Goal: Information Seeking & Learning: Learn about a topic

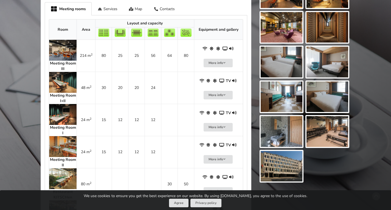
scroll to position [297, 0]
click at [279, 154] on img at bounding box center [282, 166] width 42 height 31
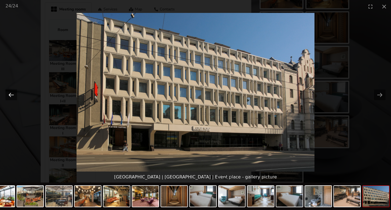
click at [11, 93] on button "Previous slide" at bounding box center [11, 95] width 12 height 11
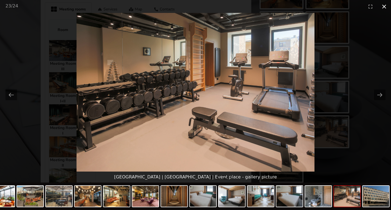
click at [384, 7] on button "Close gallery" at bounding box center [385, 6] width 14 height 13
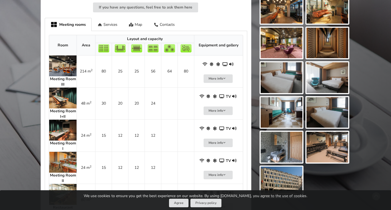
scroll to position [293, 0]
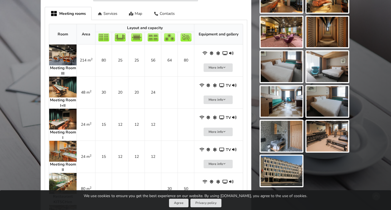
click at [58, 81] on img at bounding box center [62, 87] width 27 height 21
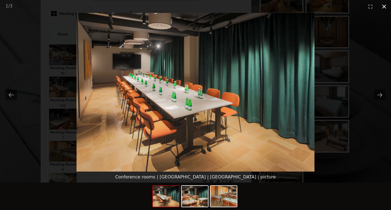
click at [384, 5] on button "Close gallery" at bounding box center [385, 6] width 14 height 13
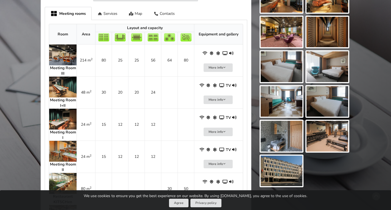
click at [63, 45] on img at bounding box center [62, 54] width 27 height 21
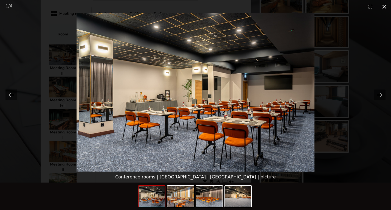
click at [383, 7] on button "Close gallery" at bounding box center [385, 6] width 14 height 13
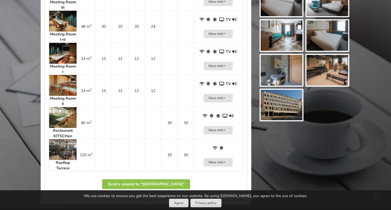
scroll to position [175, 0]
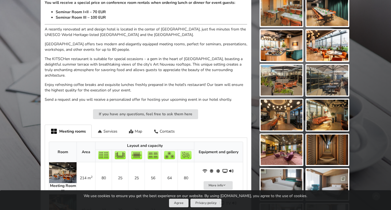
click at [63, 163] on img at bounding box center [62, 172] width 27 height 21
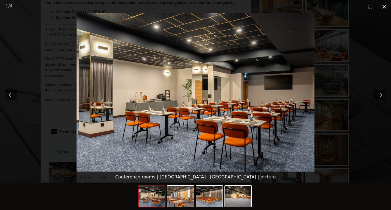
click at [383, 6] on button "Close gallery" at bounding box center [385, 6] width 14 height 13
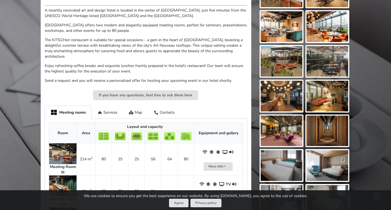
scroll to position [197, 0]
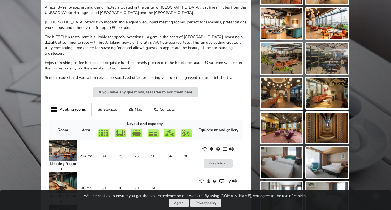
click at [68, 145] on img at bounding box center [62, 150] width 27 height 21
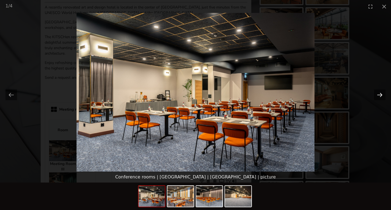
click at [379, 91] on button "Next slide" at bounding box center [380, 95] width 12 height 11
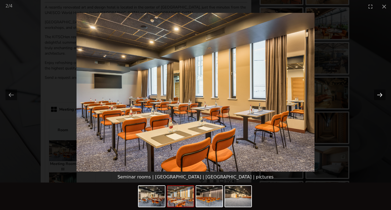
click at [379, 91] on button "Next slide" at bounding box center [380, 95] width 12 height 11
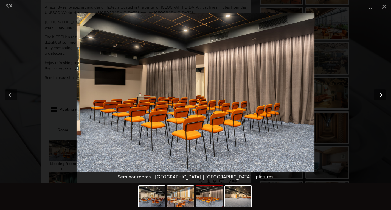
click at [380, 94] on button "Next slide" at bounding box center [380, 95] width 12 height 11
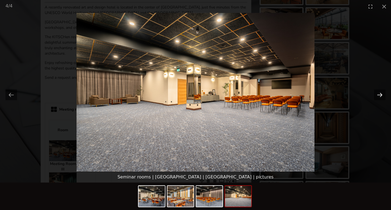
click at [380, 94] on button "Next slide" at bounding box center [380, 95] width 12 height 11
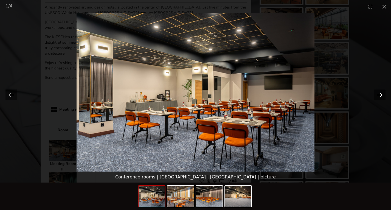
click at [380, 94] on button "Next slide" at bounding box center [380, 95] width 12 height 11
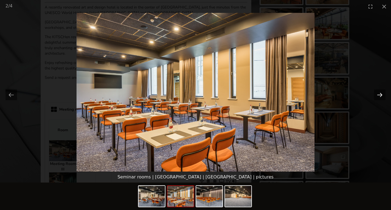
click at [380, 94] on button "Next slide" at bounding box center [380, 95] width 12 height 11
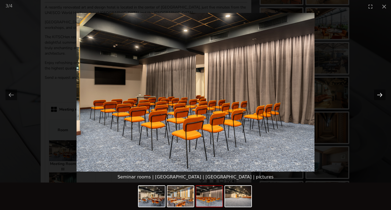
click at [380, 94] on button "Next slide" at bounding box center [380, 95] width 12 height 11
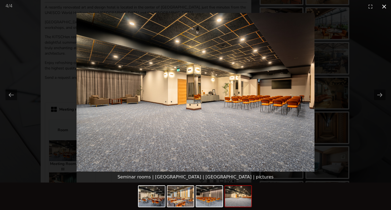
click at [386, 5] on button "Close gallery" at bounding box center [385, 6] width 14 height 13
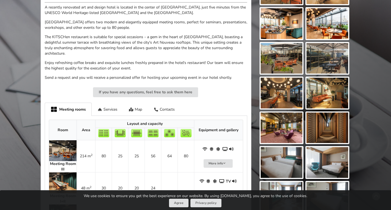
click at [322, 28] on img at bounding box center [328, 23] width 42 height 31
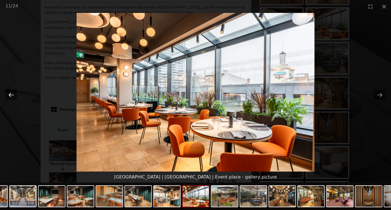
click at [8, 93] on button "Previous slide" at bounding box center [11, 95] width 12 height 11
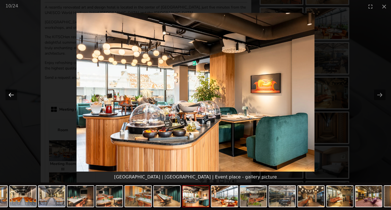
click at [8, 93] on button "Previous slide" at bounding box center [11, 95] width 12 height 11
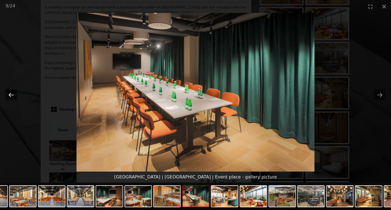
click at [8, 93] on button "Previous slide" at bounding box center [11, 95] width 12 height 11
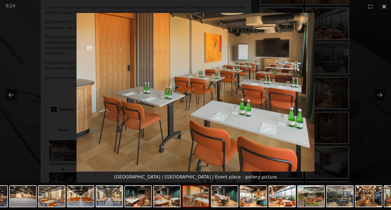
click at [386, 6] on button "Close gallery" at bounding box center [385, 6] width 14 height 13
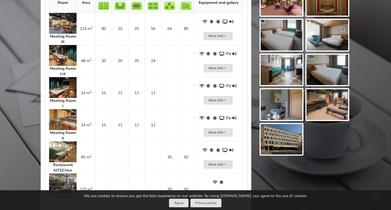
scroll to position [329, 0]
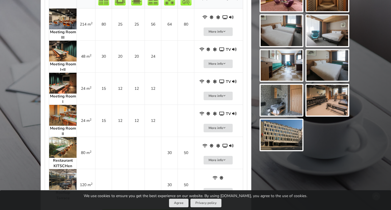
click at [67, 108] on img at bounding box center [62, 115] width 27 height 21
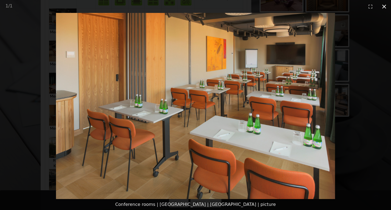
click at [385, 8] on button "Close gallery" at bounding box center [385, 6] width 14 height 13
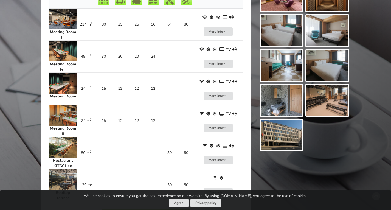
click at [60, 74] on img at bounding box center [62, 83] width 27 height 21
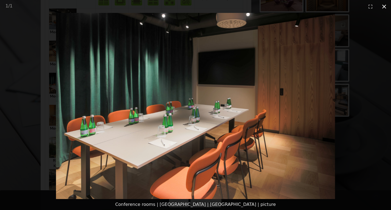
click at [384, 5] on button "Close gallery" at bounding box center [385, 6] width 14 height 13
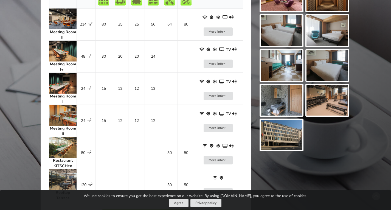
click at [68, 48] on img at bounding box center [62, 51] width 27 height 21
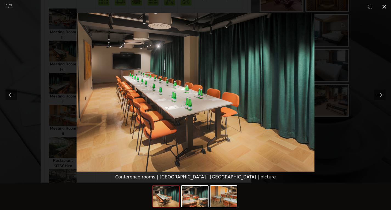
click at [385, 4] on button "Close gallery" at bounding box center [385, 6] width 14 height 13
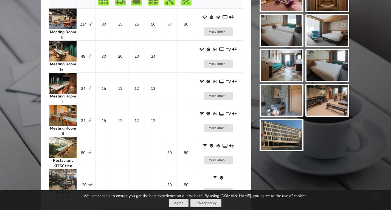
click at [64, 16] on img at bounding box center [62, 19] width 27 height 21
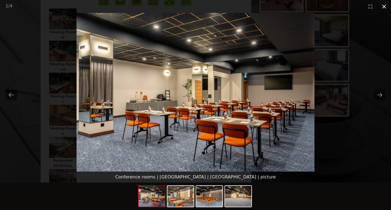
click at [386, 6] on button "Close gallery" at bounding box center [385, 6] width 14 height 13
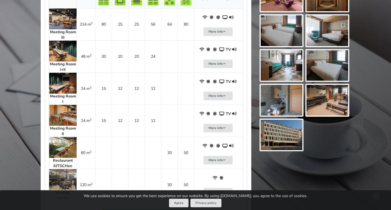
click at [65, 79] on img at bounding box center [62, 83] width 27 height 21
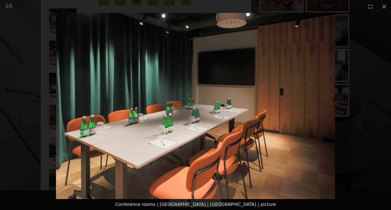
click at [357, 142] on picture at bounding box center [195, 106] width 391 height 186
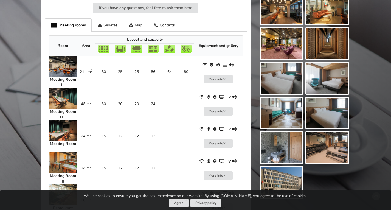
scroll to position [271, 0]
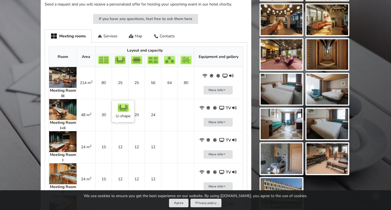
click at [121, 138] on td "12" at bounding box center [120, 147] width 16 height 32
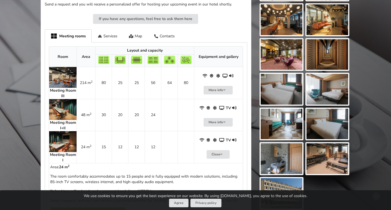
click at [62, 134] on img at bounding box center [62, 141] width 27 height 21
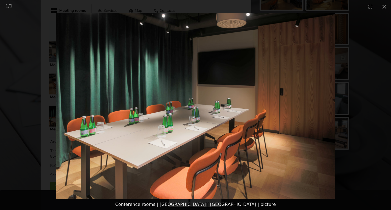
scroll to position [303, 0]
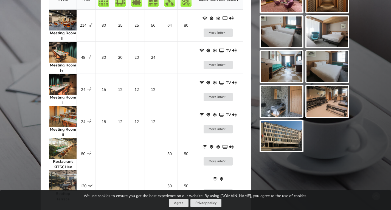
scroll to position [333, 0]
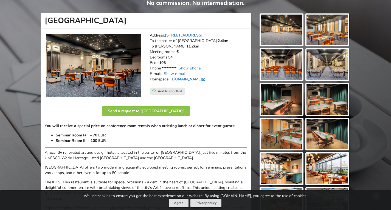
scroll to position [55, 0]
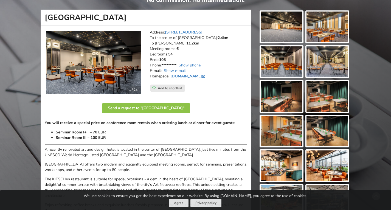
click at [326, 135] on img at bounding box center [328, 131] width 42 height 31
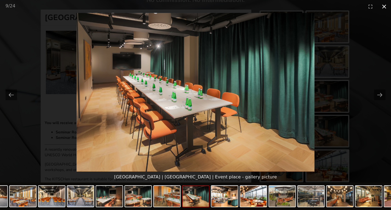
click at [385, 8] on button "Close gallery" at bounding box center [385, 6] width 14 height 13
